Goal: Information Seeking & Learning: Learn about a topic

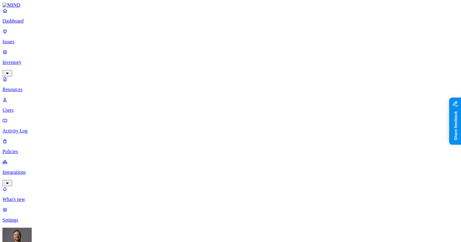
click at [27, 24] on p "Dashboard" at bounding box center [230, 20] width 456 height 5
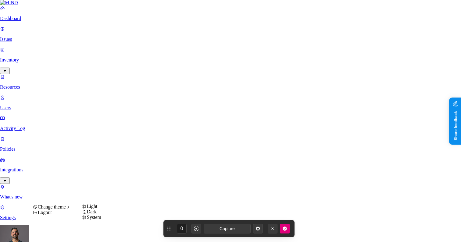
click at [98, 209] on span "Light" at bounding box center [92, 206] width 11 height 5
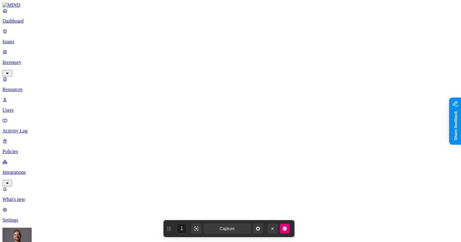
click at [285, 229] on icon "button" at bounding box center [284, 229] width 5 height 5
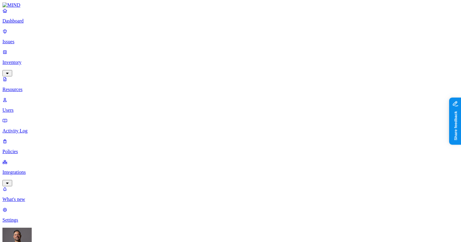
click at [32, 24] on p "Dashboard" at bounding box center [230, 20] width 456 height 5
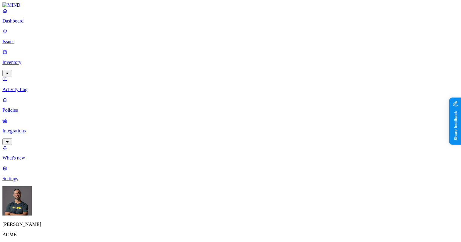
click at [29, 39] on p "Issues" at bounding box center [230, 41] width 456 height 5
click at [27, 60] on p "Inventory" at bounding box center [230, 62] width 456 height 5
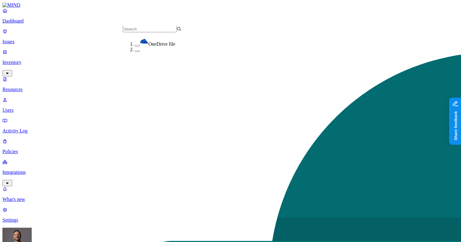
click at [135, 44] on div "OneDrive file" at bounding box center [164, 42] width 59 height 10
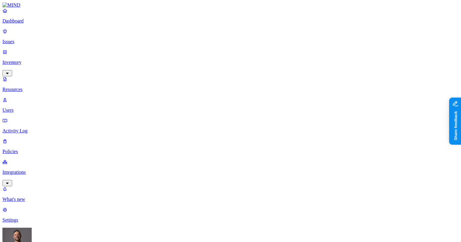
scroll to position [308, 0]
click at [24, 39] on p "Issues" at bounding box center [230, 41] width 456 height 5
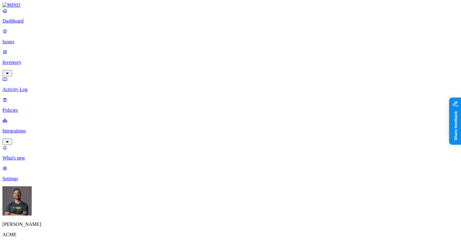
scroll to position [199, 0]
click at [34, 124] on nav "Dashboard Issues Inventory Activity Log Policies Integrations What's new 1 Sett…" at bounding box center [230, 95] width 456 height 174
click at [26, 24] on p "Dashboard" at bounding box center [230, 20] width 456 height 5
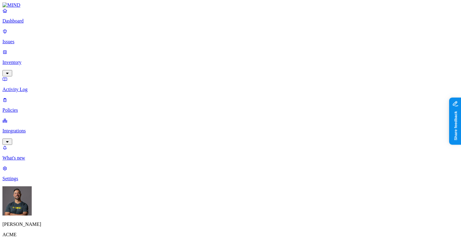
click at [23, 40] on p "Issues" at bounding box center [230, 41] width 456 height 5
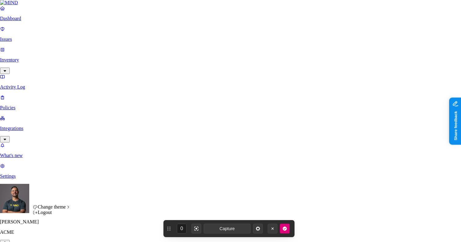
click at [97, 215] on span "Dark" at bounding box center [92, 211] width 10 height 5
click at [98, 209] on span "Light" at bounding box center [92, 206] width 11 height 5
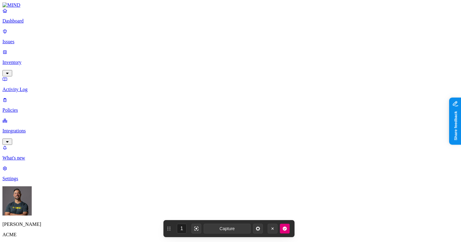
scroll to position [168, 0]
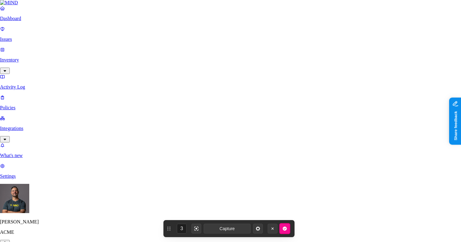
click at [286, 230] on icon "button" at bounding box center [285, 229] width 4 height 4
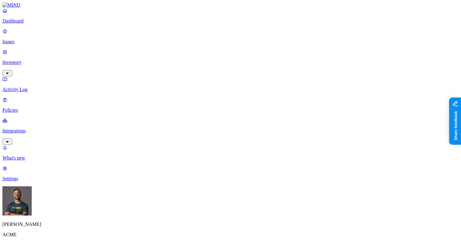
click at [196, 69] on div "High" at bounding box center [196, 75] width 0 height 12
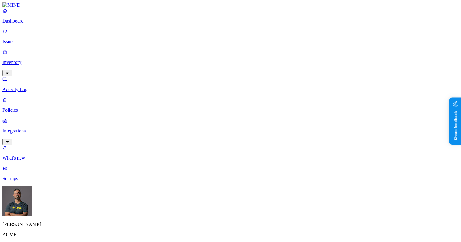
scroll to position [79, 0]
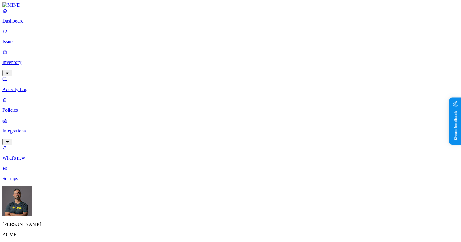
scroll to position [192, 0]
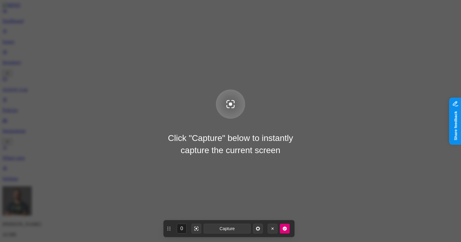
click at [61, 224] on div "Click "Capture" below to instantly capture the current screen" at bounding box center [230, 121] width 461 height 242
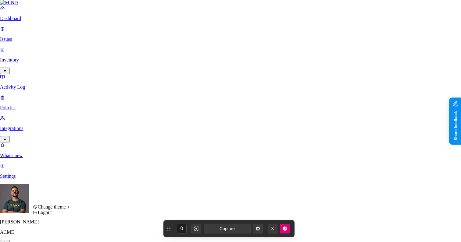
click at [94, 209] on span "Light" at bounding box center [92, 206] width 11 height 5
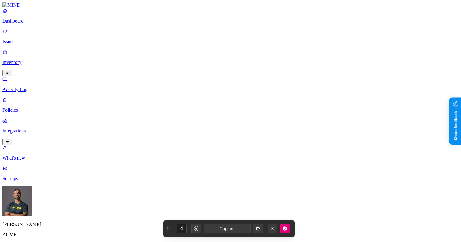
scroll to position [188, 0]
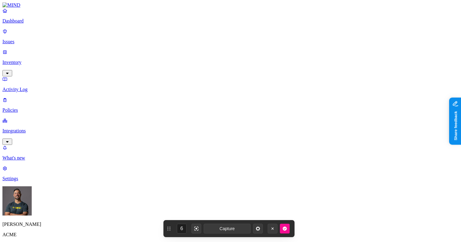
click at [285, 228] on icon "button" at bounding box center [285, 229] width 4 height 4
